Goal: Task Accomplishment & Management: Complete application form

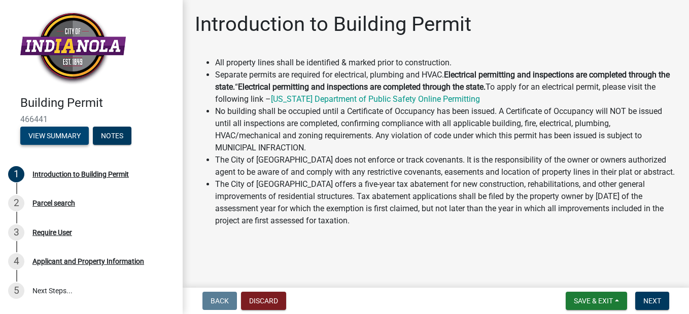
click at [74, 136] on button "View Summary" at bounding box center [54, 136] width 68 height 18
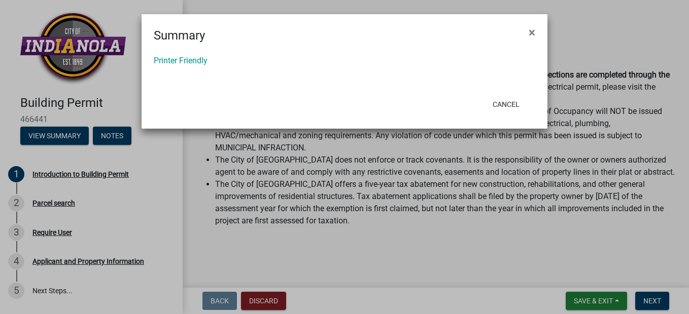
click at [76, 136] on ngb-modal-window "Summary × Printer Friendly Cancel" at bounding box center [344, 157] width 689 height 314
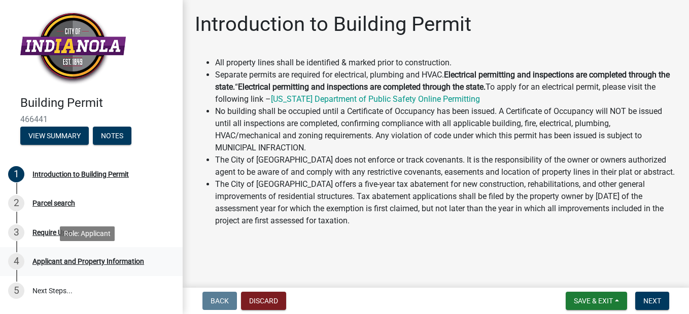
click at [82, 260] on div "Applicant and Property Information" at bounding box center [88, 261] width 112 height 7
click at [659, 291] on nav "Back Discard Save & Exit Save Save & Exit Next" at bounding box center [436, 301] width 506 height 26
click at [657, 298] on span "Next" at bounding box center [652, 301] width 18 height 8
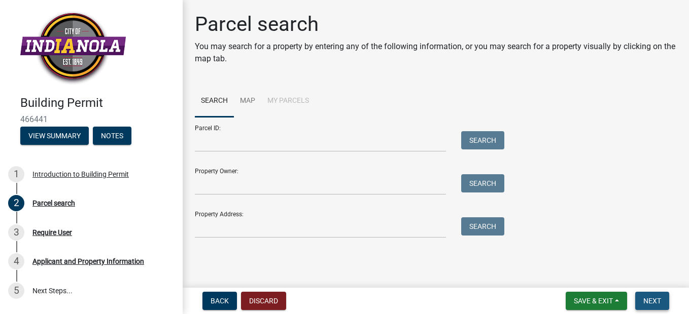
click at [657, 298] on span "Next" at bounding box center [652, 301] width 18 height 8
